Goal: Task Accomplishment & Management: Manage account settings

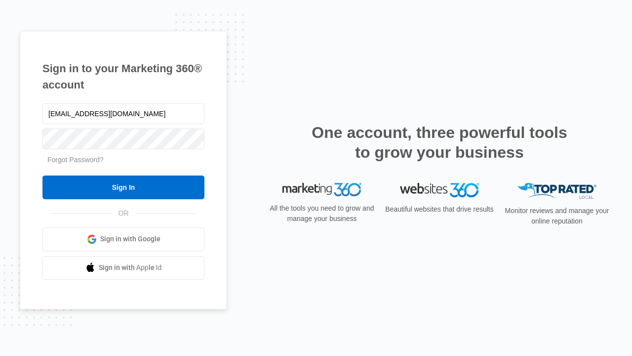
type input "[EMAIL_ADDRESS][DOMAIN_NAME]"
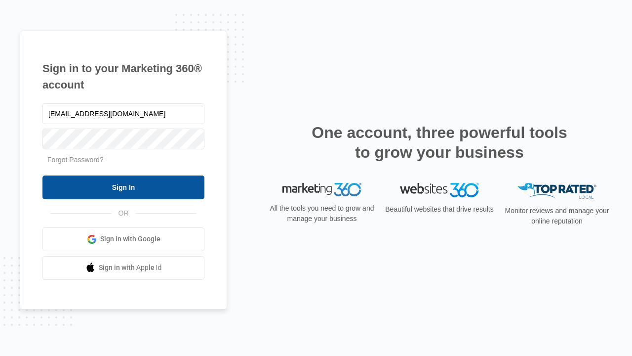
click at [124, 187] on input "Sign In" at bounding box center [123, 187] width 162 height 24
